Goal: Complete application form

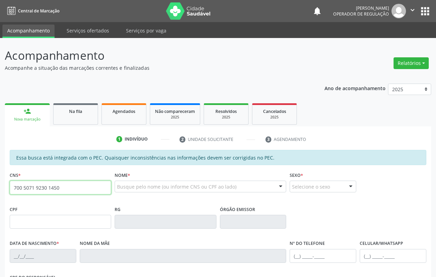
type input "700 5071 9230 1450"
type input "667.273.834-72"
type input "[DATE]"
type input "[PERSON_NAME]"
type input "[PHONE_NUMBER]"
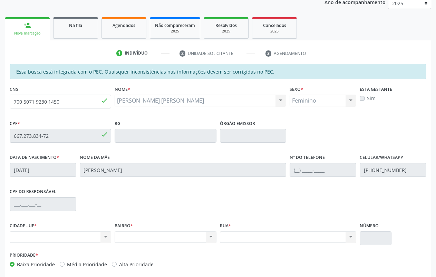
scroll to position [117, 0]
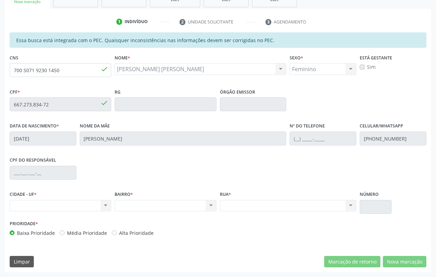
drag, startPoint x: 106, startPoint y: 204, endPoint x: 118, endPoint y: 204, distance: 12.1
click at [114, 204] on div "CIDADE - UF * Nenhum resultado encontrado para: " " Não há nenhuma opção para s…" at bounding box center [218, 203] width 420 height 29
drag, startPoint x: 118, startPoint y: 204, endPoint x: 292, endPoint y: 190, distance: 174.4
click at [282, 187] on div "CPF do responsável" at bounding box center [218, 172] width 420 height 34
drag, startPoint x: 292, startPoint y: 192, endPoint x: 304, endPoint y: 185, distance: 14.1
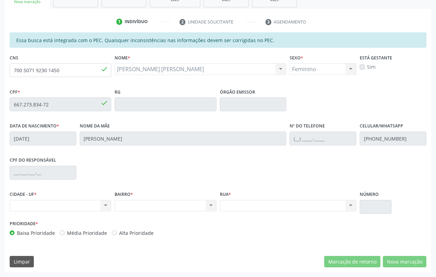
click at [291, 191] on div "Rua * Nenhum resultado encontrado para: " " Não há nenhuma opção para ser exibi…" at bounding box center [288, 200] width 137 height 22
click at [305, 183] on div "CPF do responsável" at bounding box center [218, 172] width 420 height 34
drag, startPoint x: 306, startPoint y: 183, endPoint x: 321, endPoint y: 159, distance: 27.9
click at [307, 182] on div "CPF do responsável" at bounding box center [218, 172] width 420 height 34
click at [365, 202] on input "text" at bounding box center [375, 207] width 31 height 14
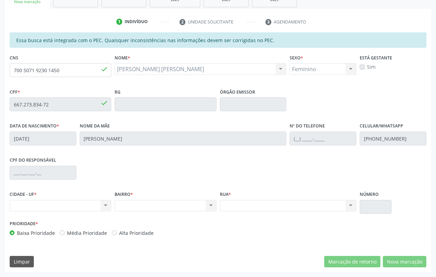
drag, startPoint x: 249, startPoint y: 212, endPoint x: 192, endPoint y: 209, distance: 57.1
click at [234, 209] on div "Rua * Nenhum resultado encontrado para: " " Não há nenhuma opção para ser exibi…" at bounding box center [288, 203] width 140 height 29
drag, startPoint x: 169, startPoint y: 215, endPoint x: 130, endPoint y: 214, distance: 39.0
click at [157, 217] on div "BAIRRO * Nenhum resultado encontrado para: " " Não há nenhuma opção para ser ex…" at bounding box center [165, 203] width 105 height 29
drag, startPoint x: 130, startPoint y: 214, endPoint x: 154, endPoint y: 192, distance: 32.0
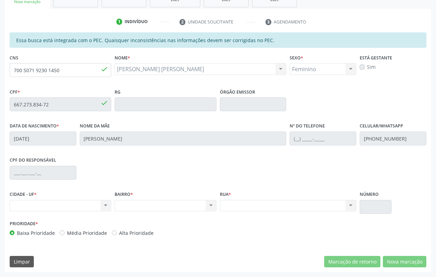
click at [131, 214] on div "BAIRRO * Nenhum resultado encontrado para: " " Não há nenhuma opção para ser ex…" at bounding box center [165, 203] width 105 height 29
click at [78, 69] on input "700 5071 9230 1450" at bounding box center [61, 70] width 102 height 14
type input "7"
type input "700 6034 9997 2769"
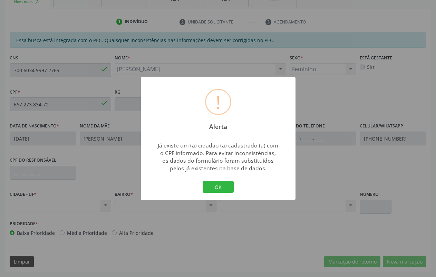
type input "077.709.364-20"
type input "[DATE]"
type input "[PERSON_NAME]"
type input "[PHONE_NUMBER]"
click at [210, 190] on button "OK" at bounding box center [218, 187] width 31 height 12
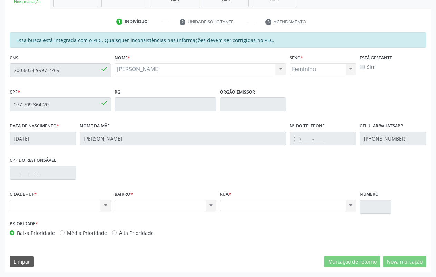
drag, startPoint x: 96, startPoint y: 201, endPoint x: 97, endPoint y: 205, distance: 3.9
click at [97, 204] on div "Nenhum resultado encontrado para: " " Não há nenhuma opção para ser exibida." at bounding box center [61, 206] width 102 height 12
click at [98, 206] on div "Nenhum resultado encontrado para: " " Não há nenhuma opção para ser exibida." at bounding box center [61, 206] width 102 height 12
click at [101, 209] on div "Nenhum resultado encontrado para: " " Não há nenhuma opção para ser exibida." at bounding box center [61, 206] width 102 height 12
click at [67, 232] on label "Média Prioridade" at bounding box center [87, 232] width 40 height 7
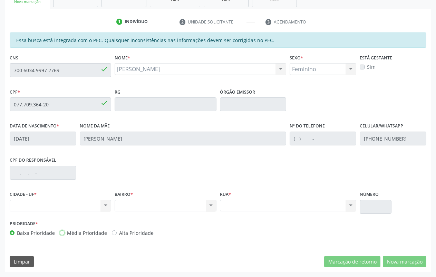
click at [60, 232] on input "Média Prioridade" at bounding box center [62, 232] width 5 height 6
radio input "true"
click at [116, 234] on div "Alta Prioridade" at bounding box center [133, 232] width 42 height 7
